Goal: Information Seeking & Learning: Learn about a topic

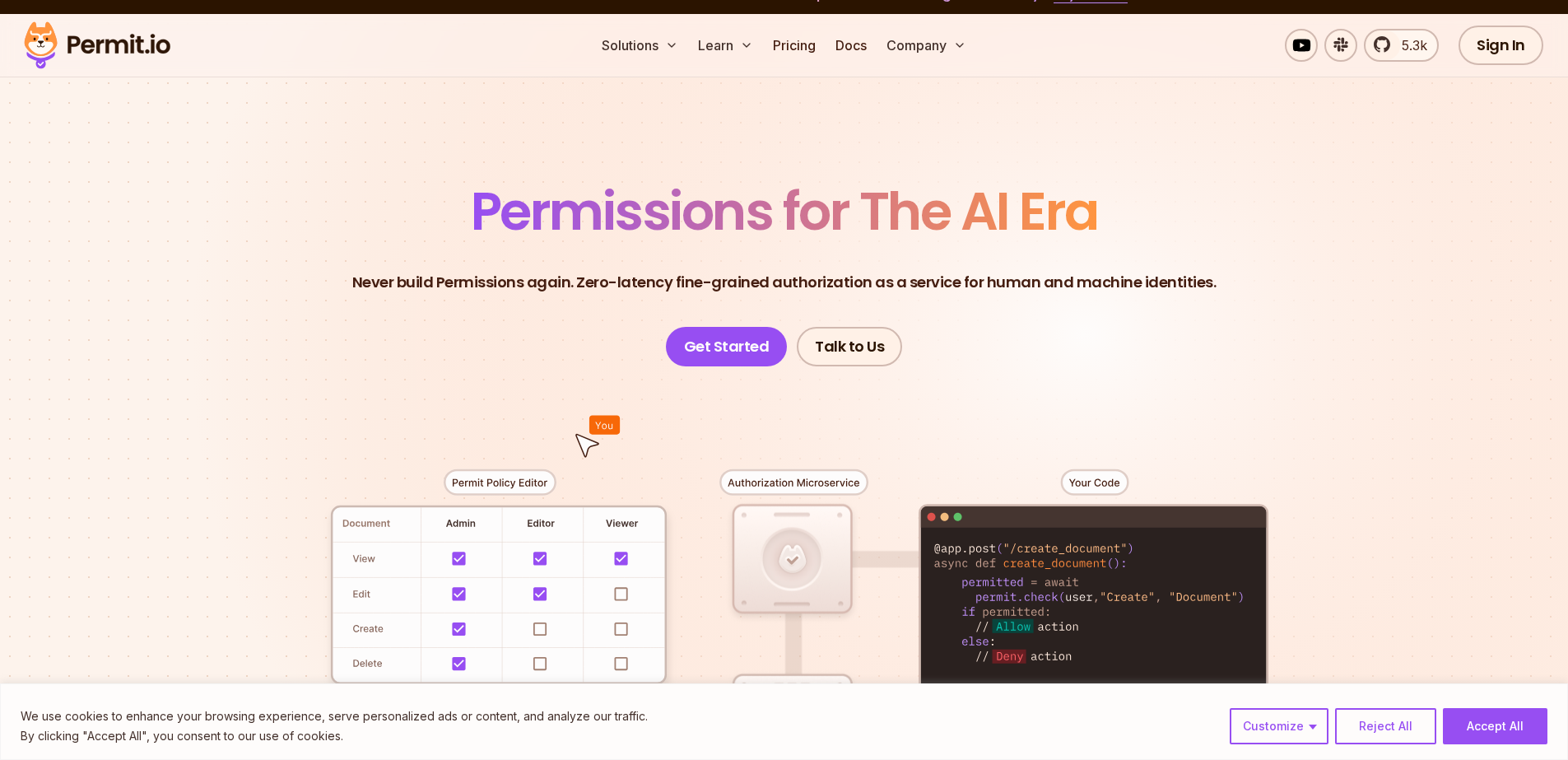
scroll to position [186, 0]
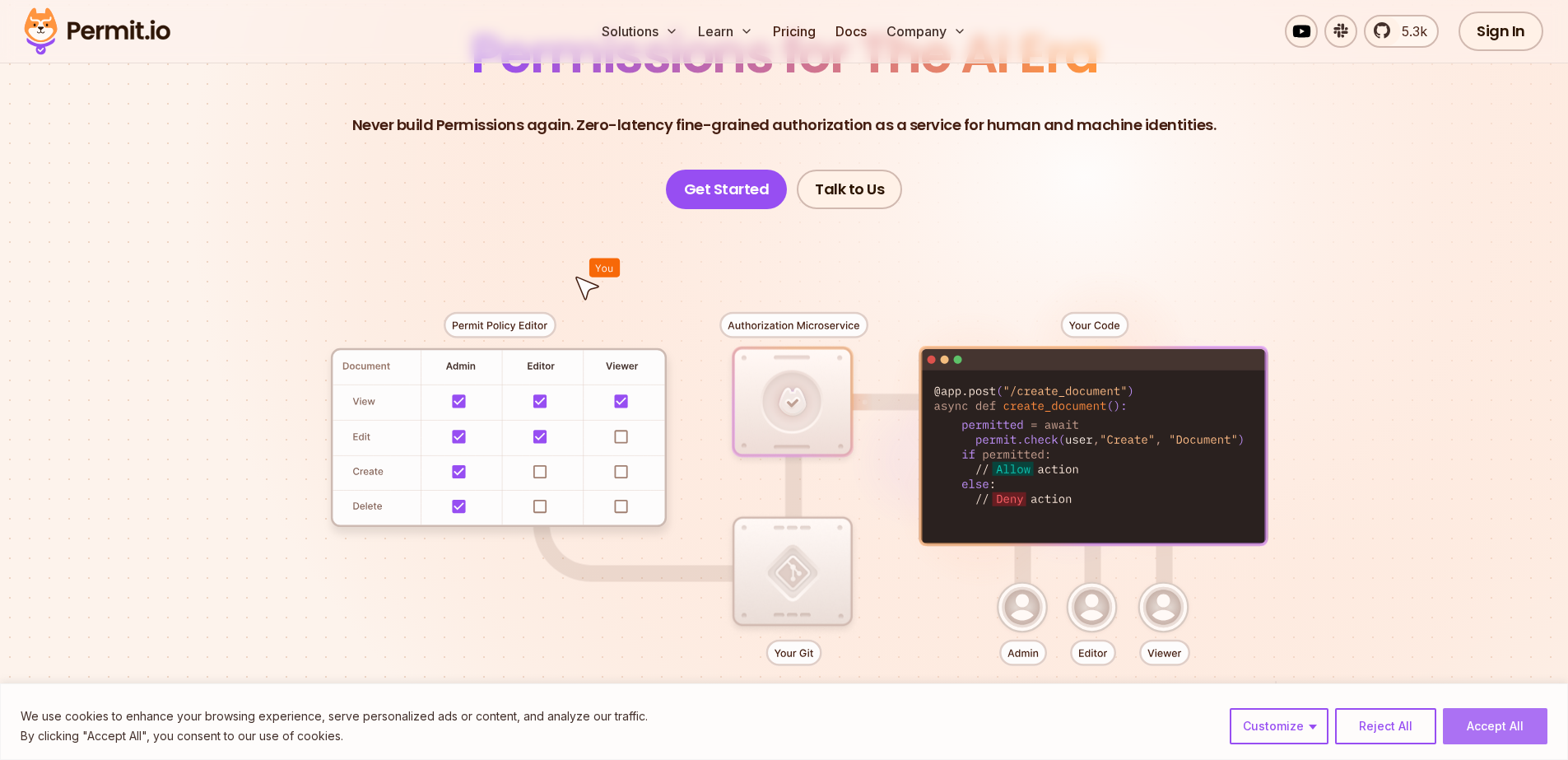
click at [1479, 718] on button "Accept All" at bounding box center [1495, 725] width 104 height 36
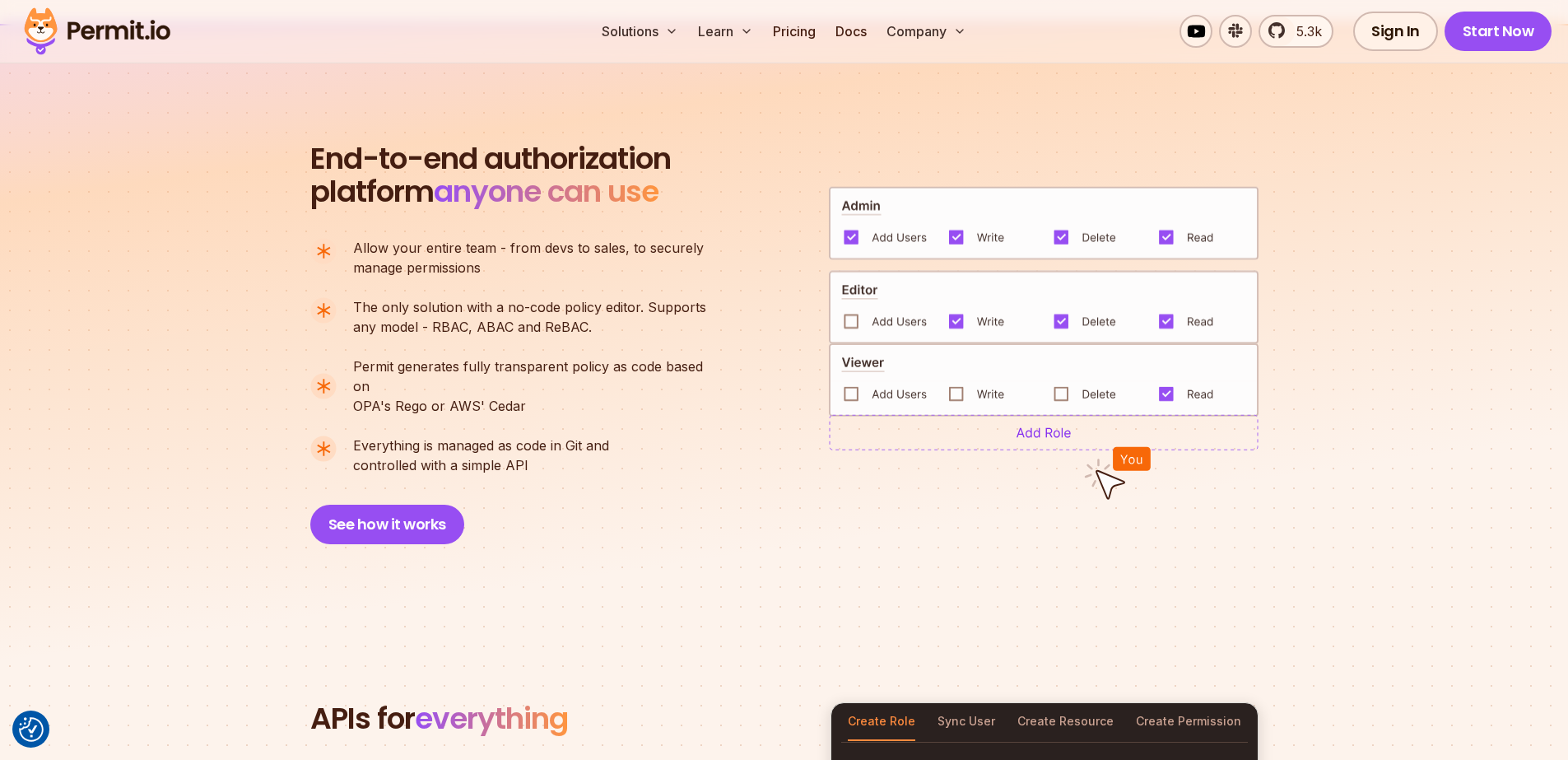
scroll to position [1339, 0]
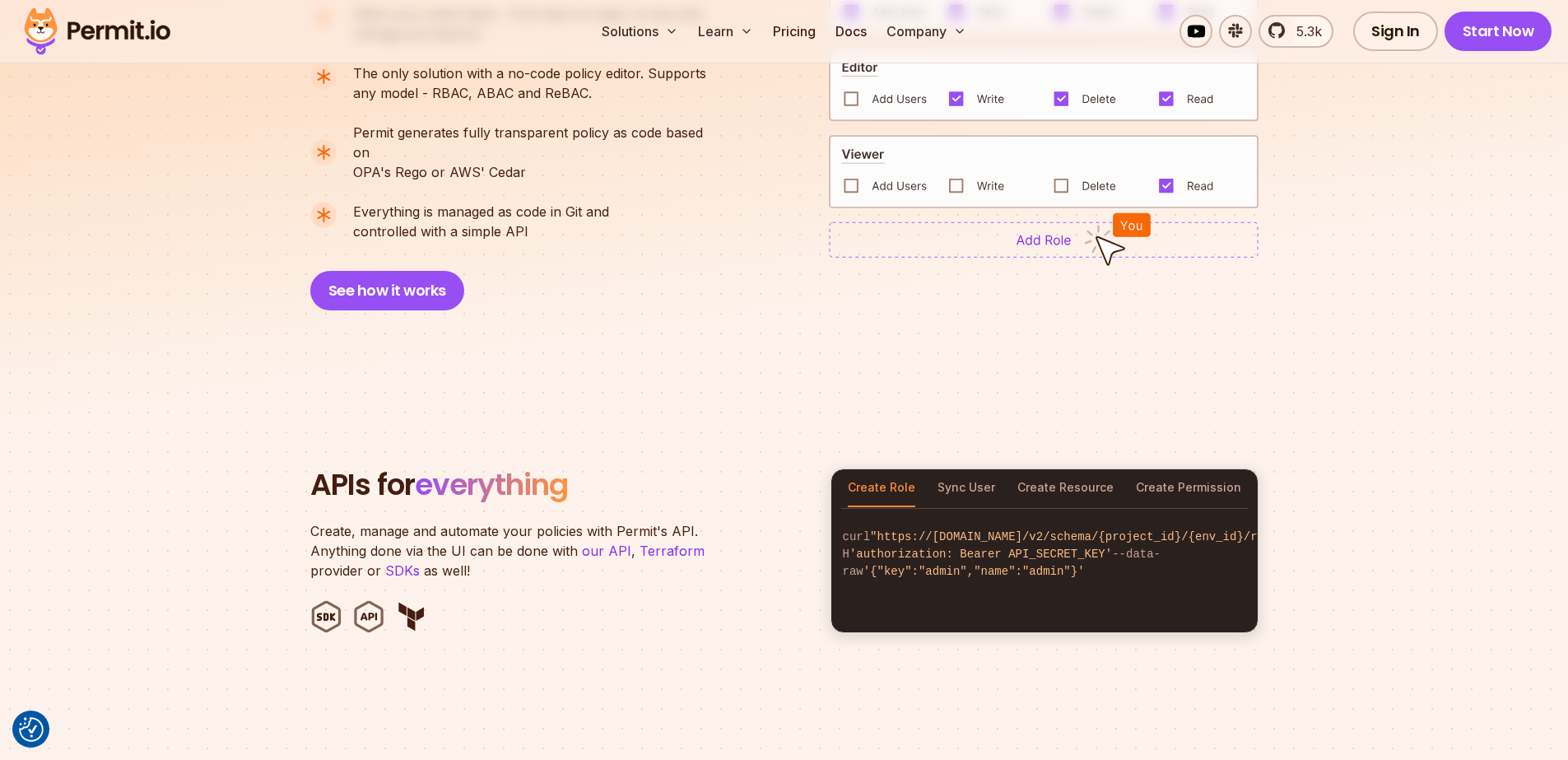
click at [795, 52] on div "Solutions Learn Pricing Docs Company 5.3k Sign In Start Now" at bounding box center [784, 32] width 1568 height 63
click at [796, 41] on link "Pricing" at bounding box center [795, 31] width 56 height 33
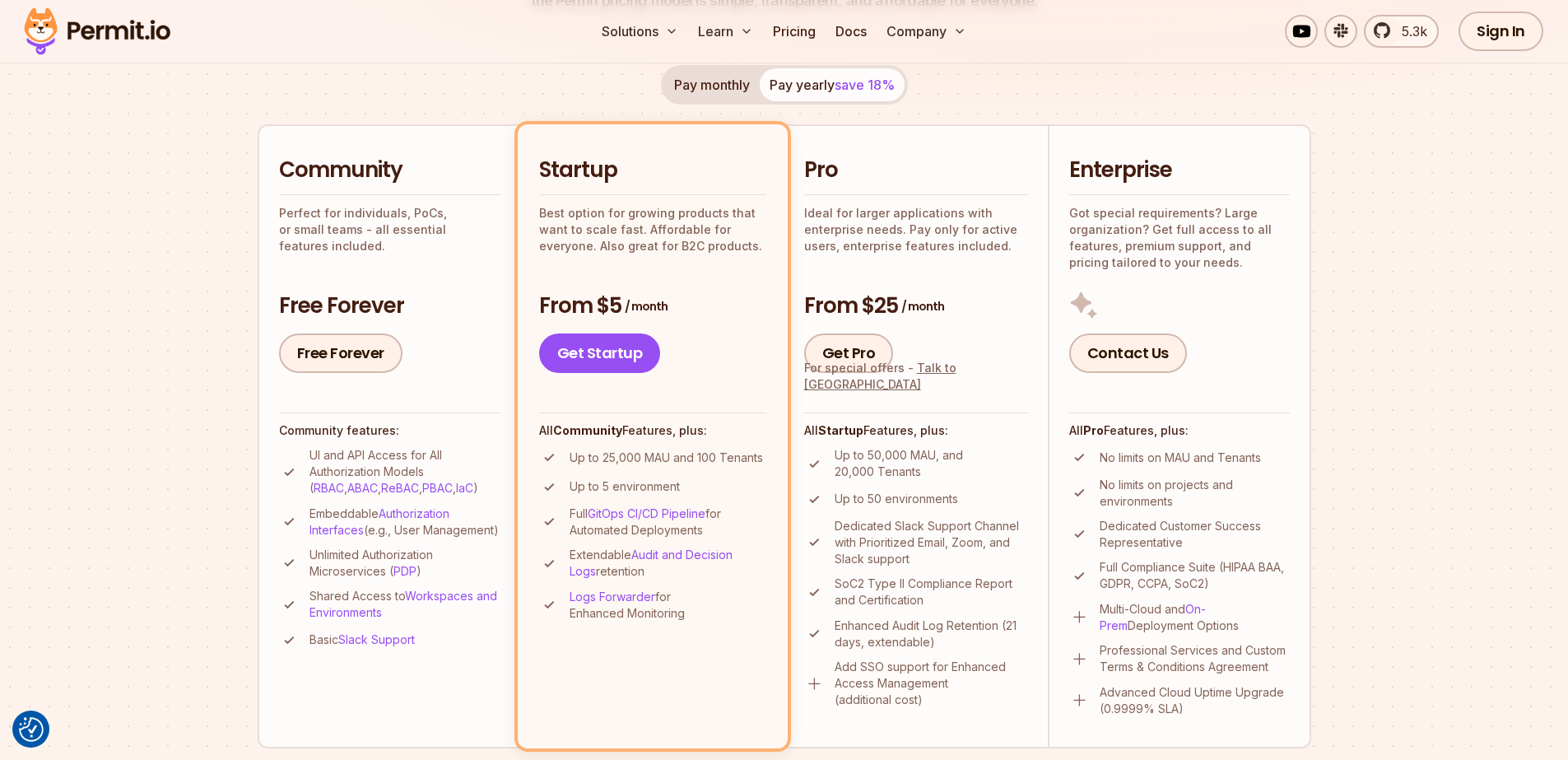
scroll to position [312, 0]
drag, startPoint x: 602, startPoint y: 462, endPoint x: 646, endPoint y: 462, distance: 44.0
click at [646, 462] on p "Up to 25,000 MAU and 100 Tenants" at bounding box center [666, 460] width 193 height 17
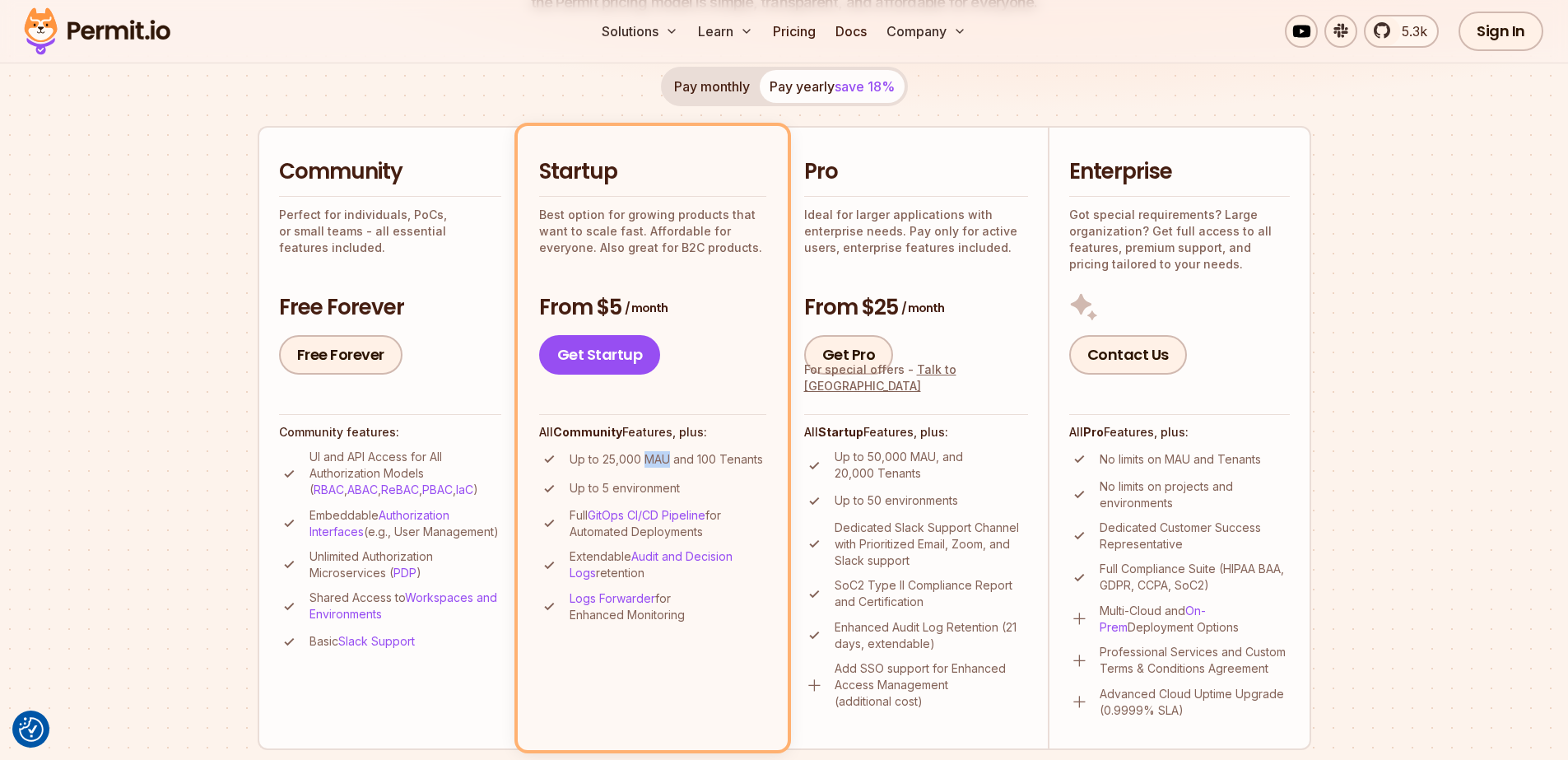
click at [646, 462] on p "Up to 25,000 MAU and 100 Tenants" at bounding box center [666, 460] width 193 height 17
